Goal: Find contact information: Find contact information

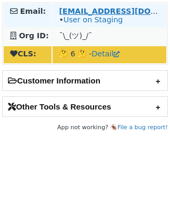
click at [88, 13] on strong "[EMAIL_ADDRESS][DOMAIN_NAME]" at bounding box center [131, 11] width 145 height 8
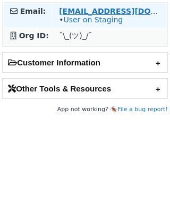
click at [133, 11] on strong "[EMAIL_ADDRESS][DOMAIN_NAME]" at bounding box center [131, 11] width 145 height 8
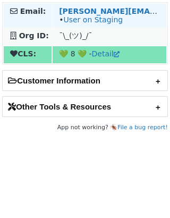
click at [93, 6] on td "thomas.saint-etienne@klarna.com • User on Staging" at bounding box center [110, 15] width 114 height 23
click at [92, 8] on strong "thomas.saint-etienne@klarna.com" at bounding box center [166, 11] width 214 height 8
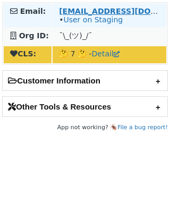
click at [105, 11] on strong "accounts@sezzle.com" at bounding box center [131, 11] width 145 height 8
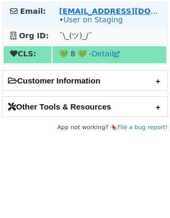
click at [100, 10] on strong "[EMAIL_ADDRESS][DOMAIN_NAME]" at bounding box center [131, 11] width 145 height 8
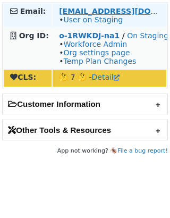
click at [102, 7] on strong "[EMAIL_ADDRESS][DOMAIN_NAME]" at bounding box center [131, 11] width 145 height 8
click at [106, 7] on strong "[EMAIL_ADDRESS][DOMAIN_NAME]" at bounding box center [131, 11] width 145 height 8
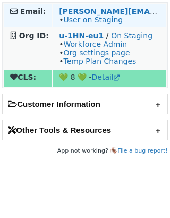
click at [94, 19] on link "User on Staging" at bounding box center [92, 19] width 59 height 8
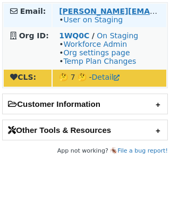
click at [106, 20] on link "User on Staging" at bounding box center [92, 19] width 59 height 8
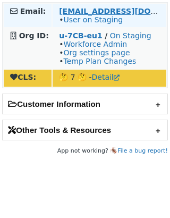
click at [98, 10] on strong "andras.valencia1@ibm.com" at bounding box center [131, 11] width 145 height 8
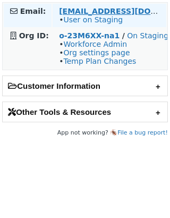
click at [76, 11] on strong "[EMAIL_ADDRESS][DOMAIN_NAME]" at bounding box center [131, 11] width 145 height 8
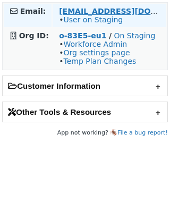
click at [135, 10] on strong "[EMAIL_ADDRESS][DOMAIN_NAME]" at bounding box center [131, 11] width 145 height 8
click at [79, 8] on strong "aserecenko@evolution.com" at bounding box center [131, 11] width 145 height 8
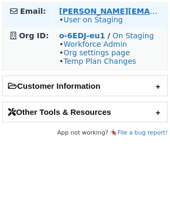
click at [107, 7] on strong "p.obrusnik@gmail.com" at bounding box center [166, 11] width 214 height 8
click at [70, 19] on link "User on Staging" at bounding box center [92, 19] width 59 height 8
click at [95, 11] on strong "[PERSON_NAME][EMAIL_ADDRESS][DOMAIN_NAME]" at bounding box center [166, 11] width 214 height 8
click at [95, 18] on link "User on Staging" at bounding box center [92, 19] width 59 height 8
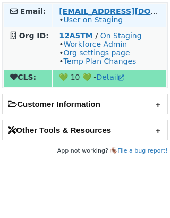
click at [93, 8] on strong "ben+robot@fullstory.com" at bounding box center [131, 11] width 145 height 8
click at [76, 11] on strong "ben+robot@fullstory.com" at bounding box center [131, 11] width 145 height 8
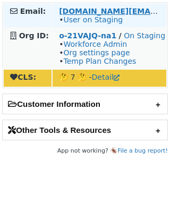
click at [87, 10] on strong "geoffrey.au@henryschein.com" at bounding box center [166, 11] width 214 height 8
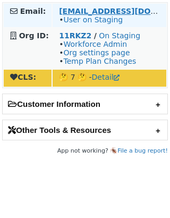
click at [90, 11] on strong "[EMAIL_ADDRESS][DOMAIN_NAME]" at bounding box center [131, 11] width 145 height 8
click at [98, 7] on strong "[EMAIL_ADDRESS][DOMAIN_NAME]" at bounding box center [131, 11] width 145 height 8
